Goal: Information Seeking & Learning: Learn about a topic

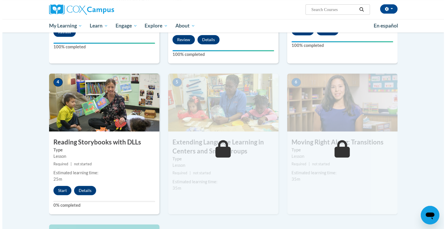
scroll to position [261, 0]
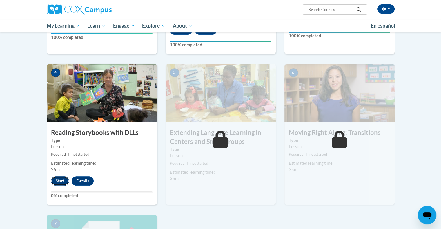
click at [61, 182] on button "Start" at bounding box center [60, 181] width 18 height 9
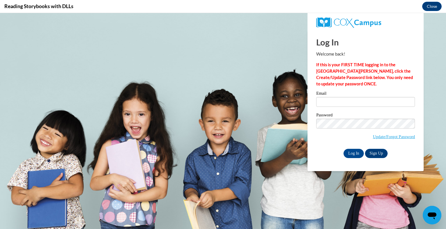
scroll to position [0, 0]
type input "[PERSON_NAME][DOMAIN_NAME][EMAIL_ADDRESS][DOMAIN_NAME]"
click at [349, 153] on input "Log In" at bounding box center [353, 153] width 20 height 9
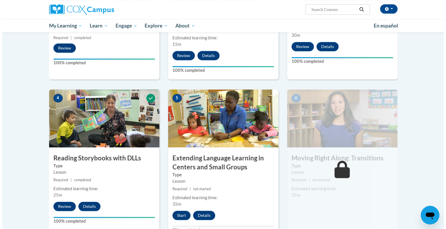
scroll to position [290, 0]
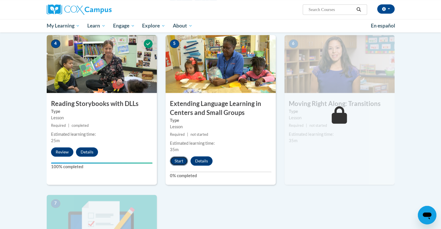
click at [179, 161] on button "Start" at bounding box center [179, 161] width 18 height 9
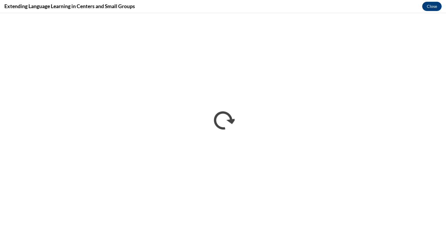
scroll to position [0, 0]
